Goal: Information Seeking & Learning: Find specific fact

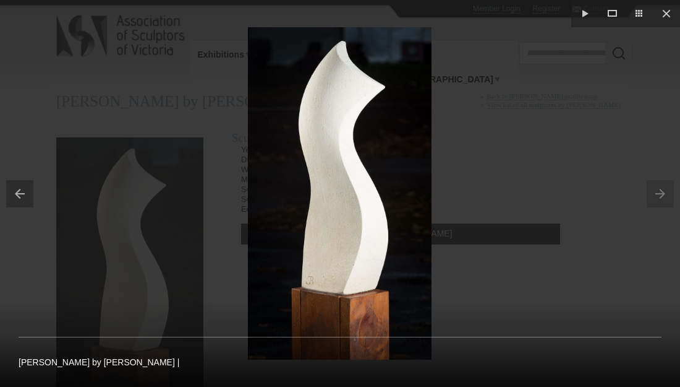
click at [557, 118] on div at bounding box center [340, 193] width 680 height 387
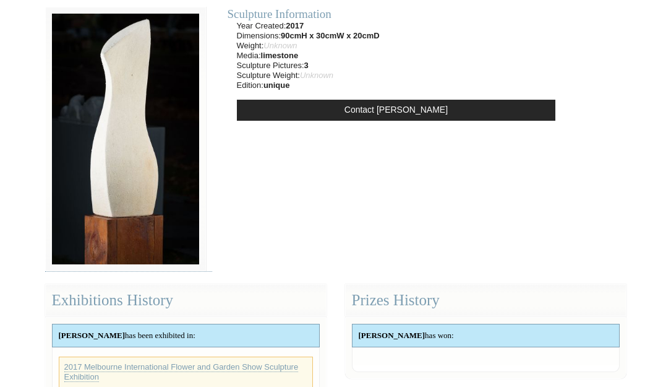
scroll to position [62, 0]
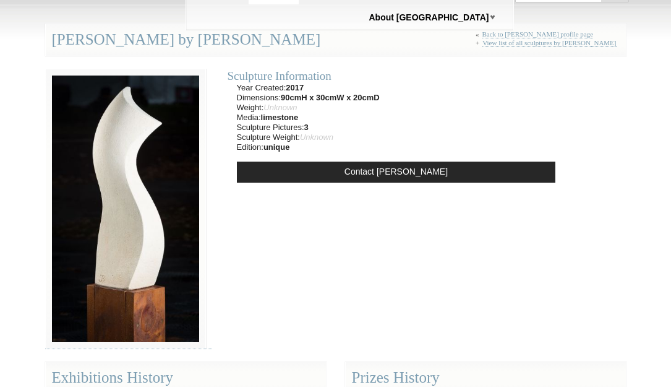
click at [291, 116] on strong "limestone" at bounding box center [280, 117] width 38 height 9
copy strong "limestone"
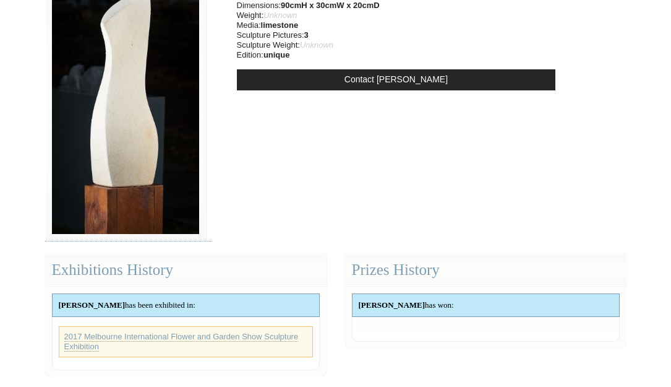
scroll to position [309, 0]
